Goal: Task Accomplishment & Management: Use online tool/utility

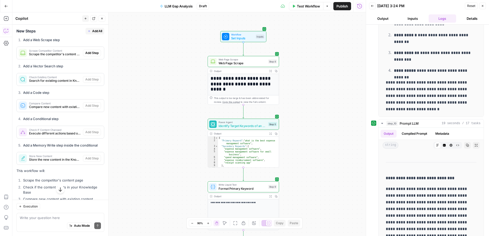
scroll to position [953, 0]
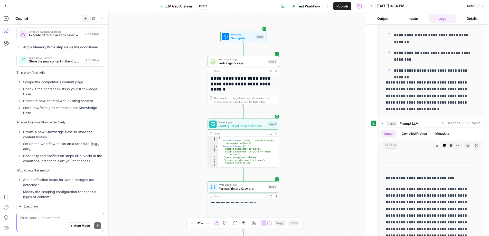
click at [50, 215] on textarea at bounding box center [60, 217] width 81 height 5
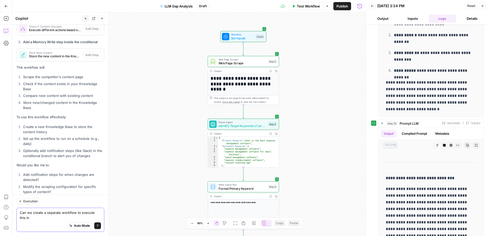
type textarea "Can we create a separate workflow to execute this in?"
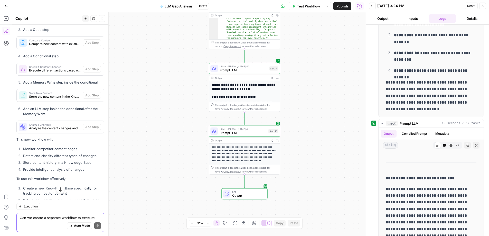
scroll to position [1353, 0]
click at [326, 10] on button "Options" at bounding box center [327, 6] width 8 height 8
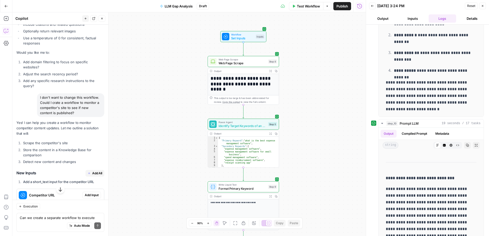
scroll to position [650, 0]
drag, startPoint x: 69, startPoint y: 102, endPoint x: 37, endPoint y: 94, distance: 32.2
click at [37, 94] on div "I don't want to change this workflow. Could I crate a workflow to monitor a com…" at bounding box center [70, 105] width 67 height 24
copy div "Could I crate a workflow to monitor a competitor's site to see if new content i…"
click at [6, 3] on button "Go Back" at bounding box center [6, 6] width 9 height 9
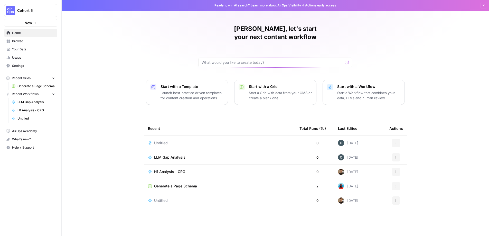
click at [173, 155] on span "LLM Gap Analysis" at bounding box center [169, 157] width 31 height 5
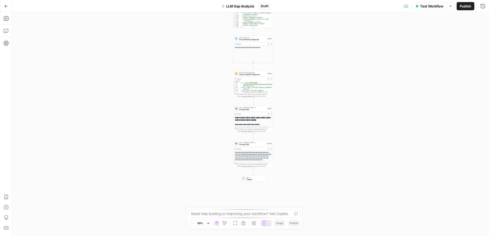
drag, startPoint x: 109, startPoint y: 152, endPoint x: 111, endPoint y: 95, distance: 57.3
click at [111, 94] on div "**********" at bounding box center [250, 123] width 476 height 223
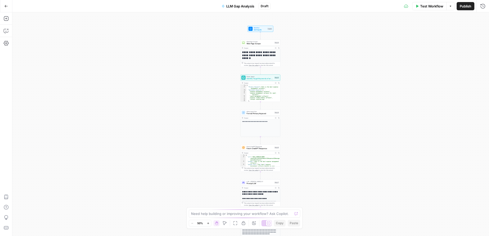
drag, startPoint x: 108, startPoint y: 84, endPoint x: 115, endPoint y: 157, distance: 72.7
click at [115, 157] on div "**********" at bounding box center [250, 123] width 476 height 223
click at [6, 6] on icon "button" at bounding box center [6, 6] width 4 height 4
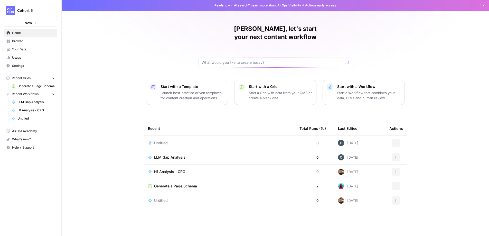
click at [398, 139] on button "Actions" at bounding box center [396, 143] width 8 height 8
click at [167, 155] on span "LLM Gap Analysis" at bounding box center [169, 157] width 31 height 5
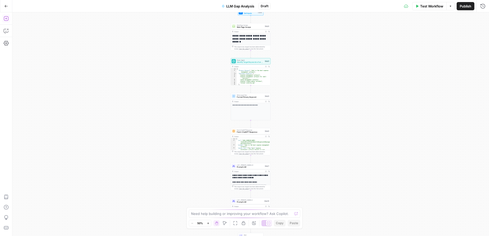
click at [7, 17] on icon "button" at bounding box center [6, 18] width 5 height 5
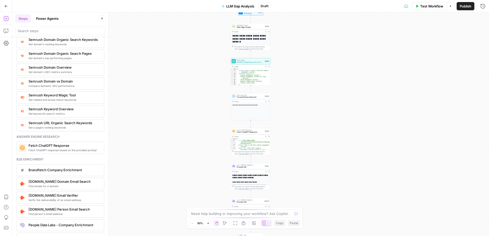
scroll to position [606, 0]
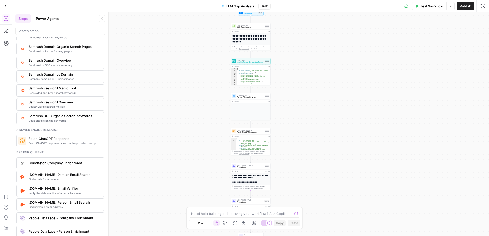
click at [61, 140] on span "Fetch ChatGPT Response" at bounding box center [63, 138] width 71 height 5
click at [422, 20] on textarea "Fetch ChatGPT Response" at bounding box center [412, 18] width 45 height 5
click at [484, 18] on span "Close" at bounding box center [484, 18] width 0 height 0
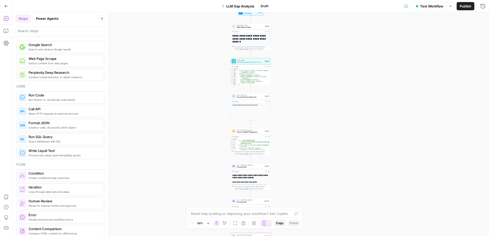
scroll to position [0, 0]
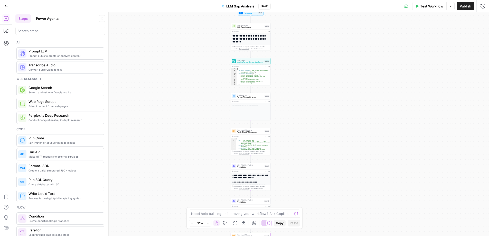
click at [65, 55] on span "Prompt LLMs to create or analyze content" at bounding box center [63, 56] width 71 height 4
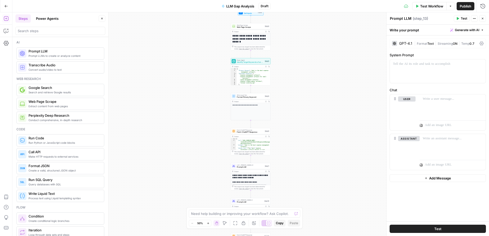
click at [398, 44] on div "GPT-4.1" at bounding box center [402, 43] width 20 height 5
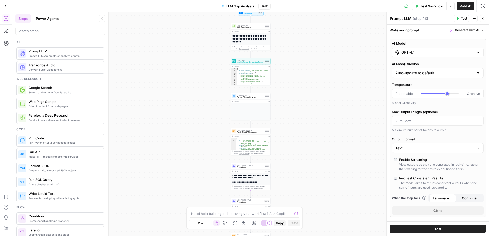
click at [398, 44] on label "AI Model" at bounding box center [438, 43] width 92 height 5
click at [401, 50] on input "GPT-4.1" at bounding box center [437, 52] width 73 height 5
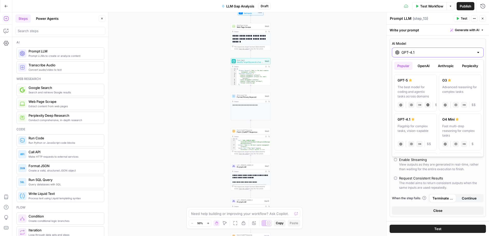
click at [409, 50] on input "GPT-4.1" at bounding box center [437, 52] width 73 height 5
click at [427, 65] on button "OpenAI" at bounding box center [423, 66] width 18 height 8
click at [448, 65] on button "Anthropic" at bounding box center [446, 66] width 22 height 8
click at [474, 65] on button "Perplexity" at bounding box center [470, 66] width 22 height 8
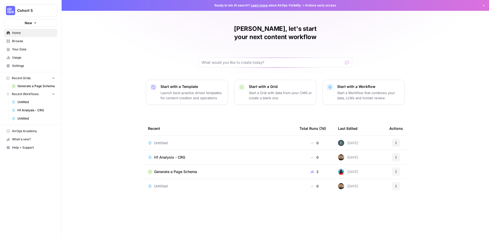
click at [41, 28] on nav "Home Browse Your Data Usage Settings" at bounding box center [30, 49] width 61 height 45
click at [41, 23] on button "New" at bounding box center [30, 23] width 53 height 8
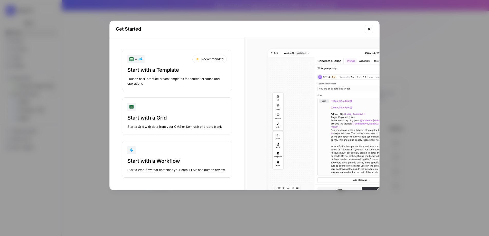
click at [174, 151] on div "button" at bounding box center [176, 150] width 99 height 8
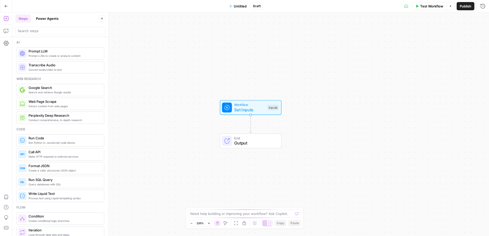
click at [217, 216] on div "Need help building or improving your workflow? Ask Copilot." at bounding box center [244, 213] width 113 height 8
type textarea "are my previous messages saved?"
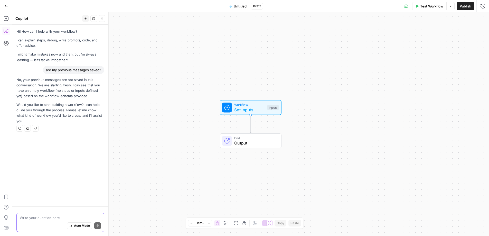
paste textarea "Could I crate a workflow to monitor a competitor's site to see if new content i…"
click at [25, 213] on textarea "Could I crate a workflow to monitor a competitor's site to see if new content i…" at bounding box center [60, 215] width 81 height 10
click at [38, 218] on textarea "I would like to create a workflow to monitor a competitor's site to see if new …" at bounding box center [60, 212] width 81 height 15
type textarea "I would like to create a workflow to monitor a competitor's site to see if new …"
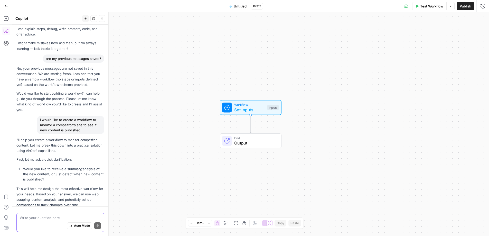
scroll to position [20, 0]
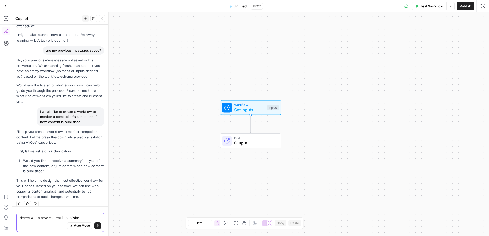
type textarea "detect when new content is published"
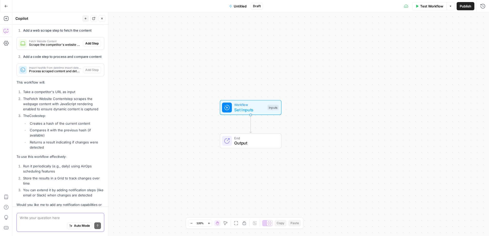
scroll to position [319, 0]
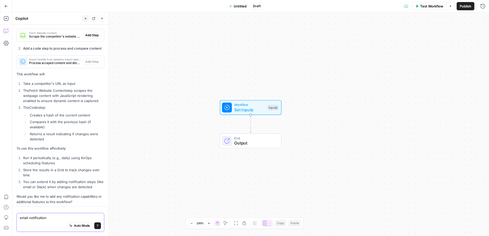
type textarea "email notifications"
